Goal: Information Seeking & Learning: Learn about a topic

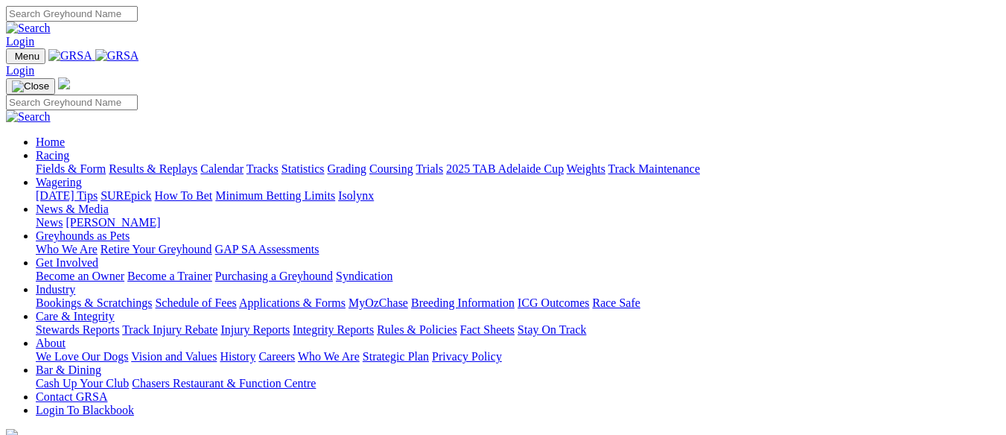
click at [243, 162] on link "Calendar" at bounding box center [221, 168] width 43 height 13
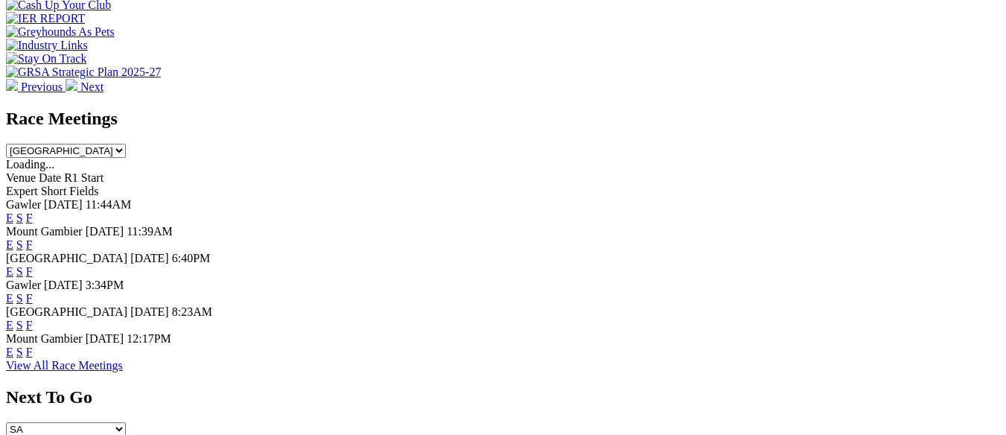
scroll to position [595, 0]
